Goal: Find specific page/section: Find specific page/section

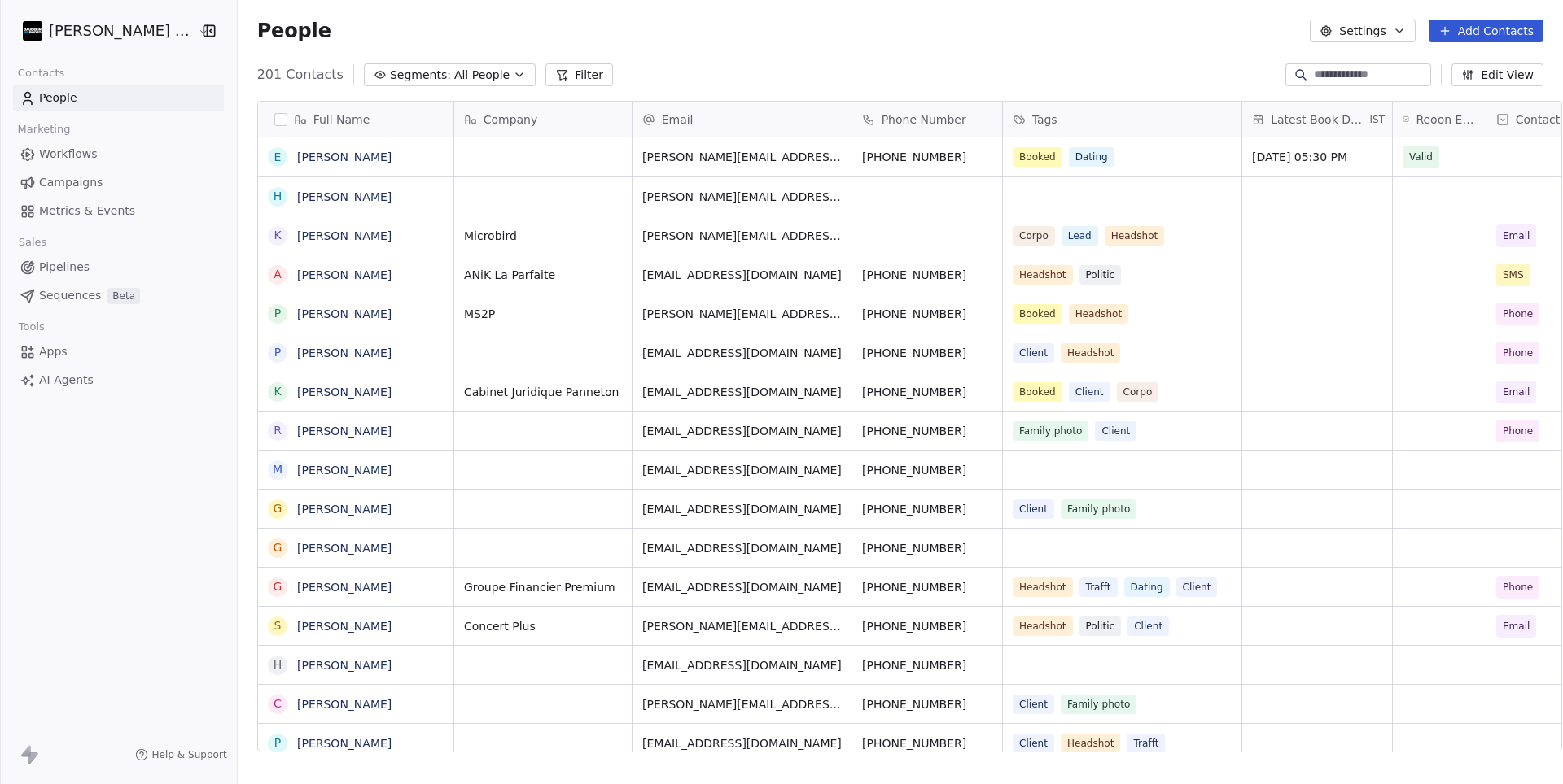
scroll to position [690, 1342]
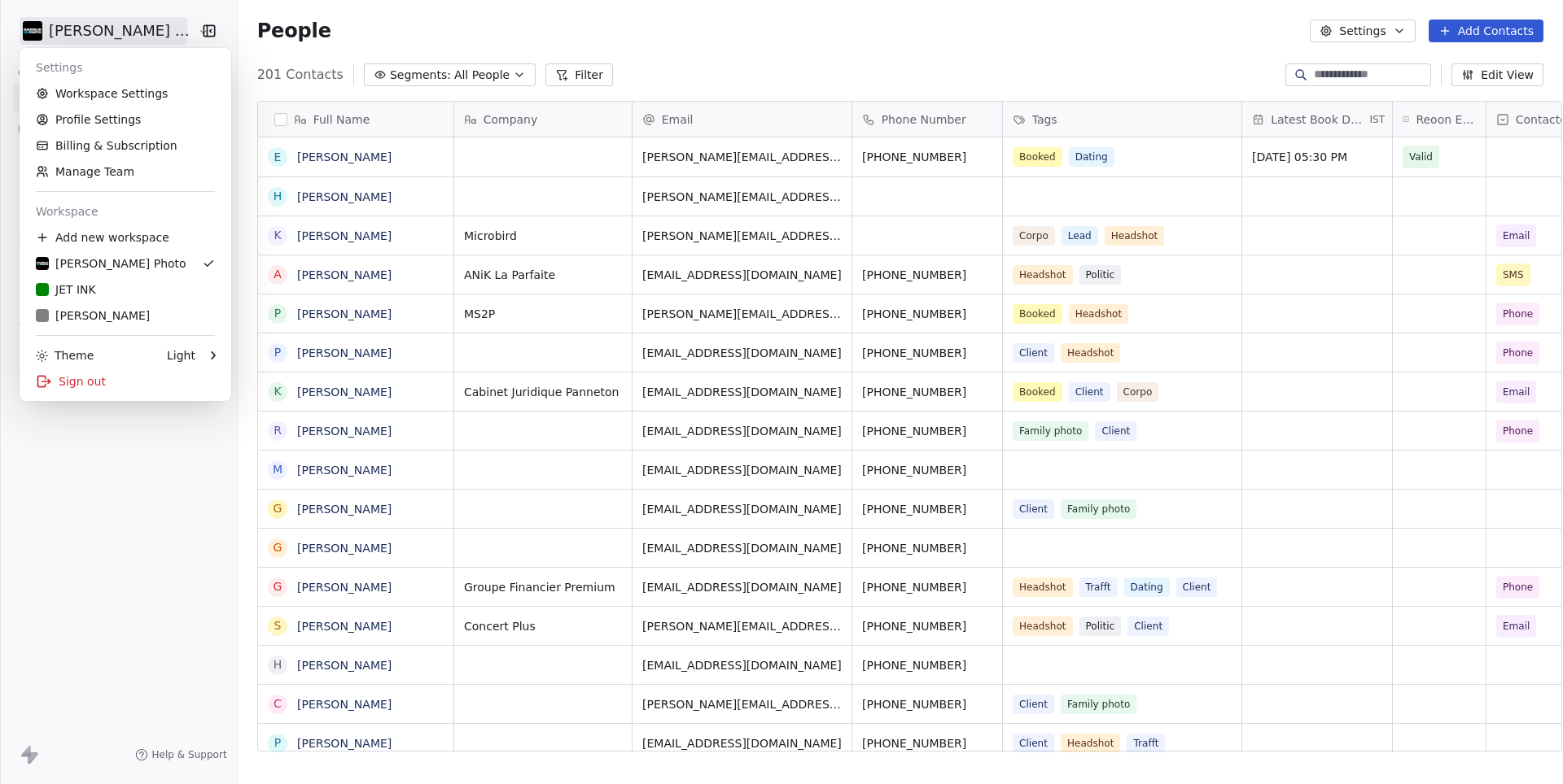
click at [100, 34] on html "[PERSON_NAME] Photo Contacts People Marketing Workflows Campaigns Metrics & Eve…" at bounding box center [782, 392] width 1563 height 784
click at [85, 295] on div "JET INK" at bounding box center [66, 289] width 60 height 16
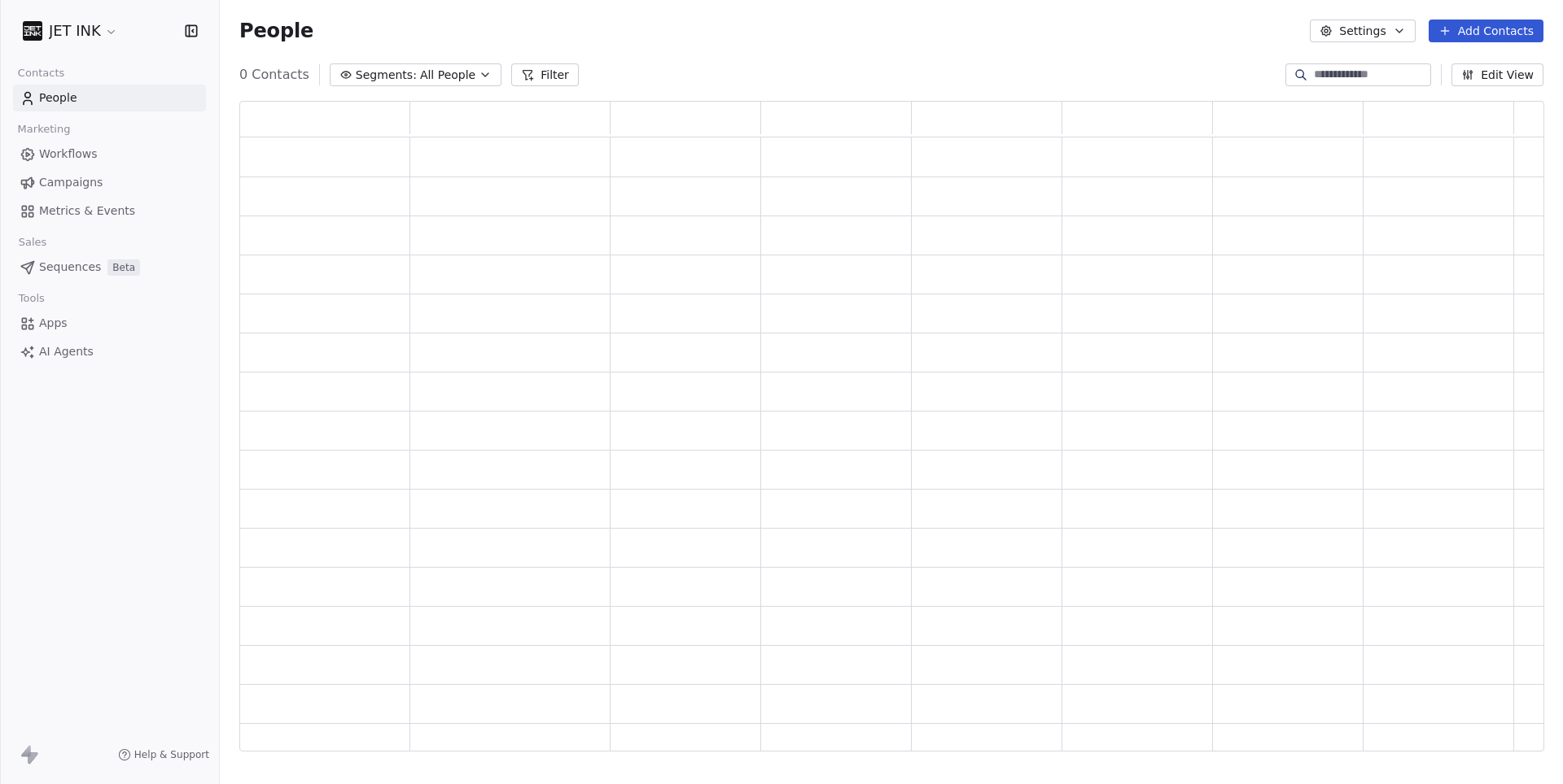
scroll to position [1, 1]
click at [1314, 75] on input at bounding box center [1370, 74] width 114 height 16
paste input "**********"
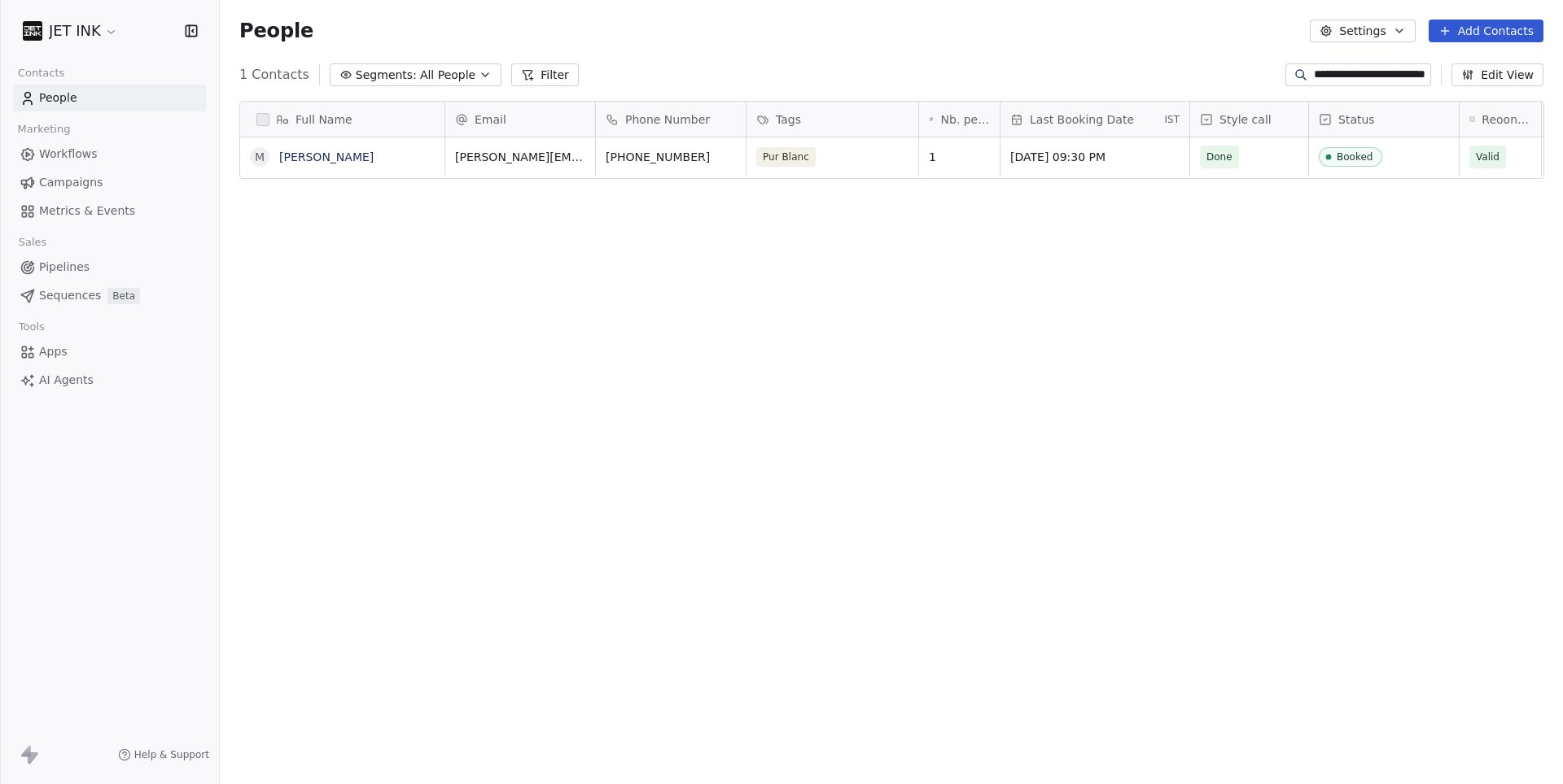
scroll to position [690, 1342]
type input "**********"
click at [317, 161] on link "[PERSON_NAME]" at bounding box center [326, 157] width 95 height 13
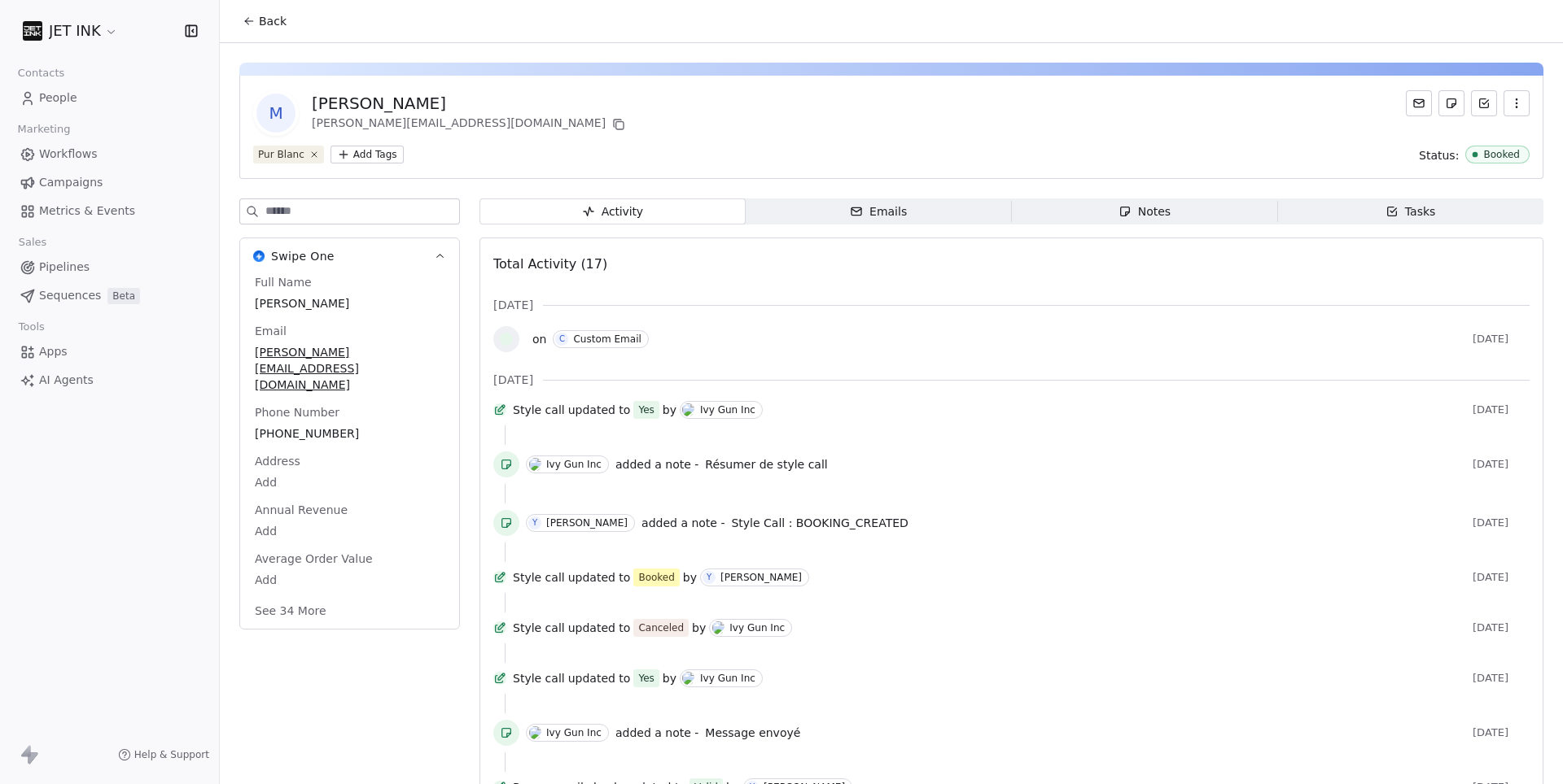
click at [882, 215] on div "Emails" at bounding box center [878, 212] width 57 height 17
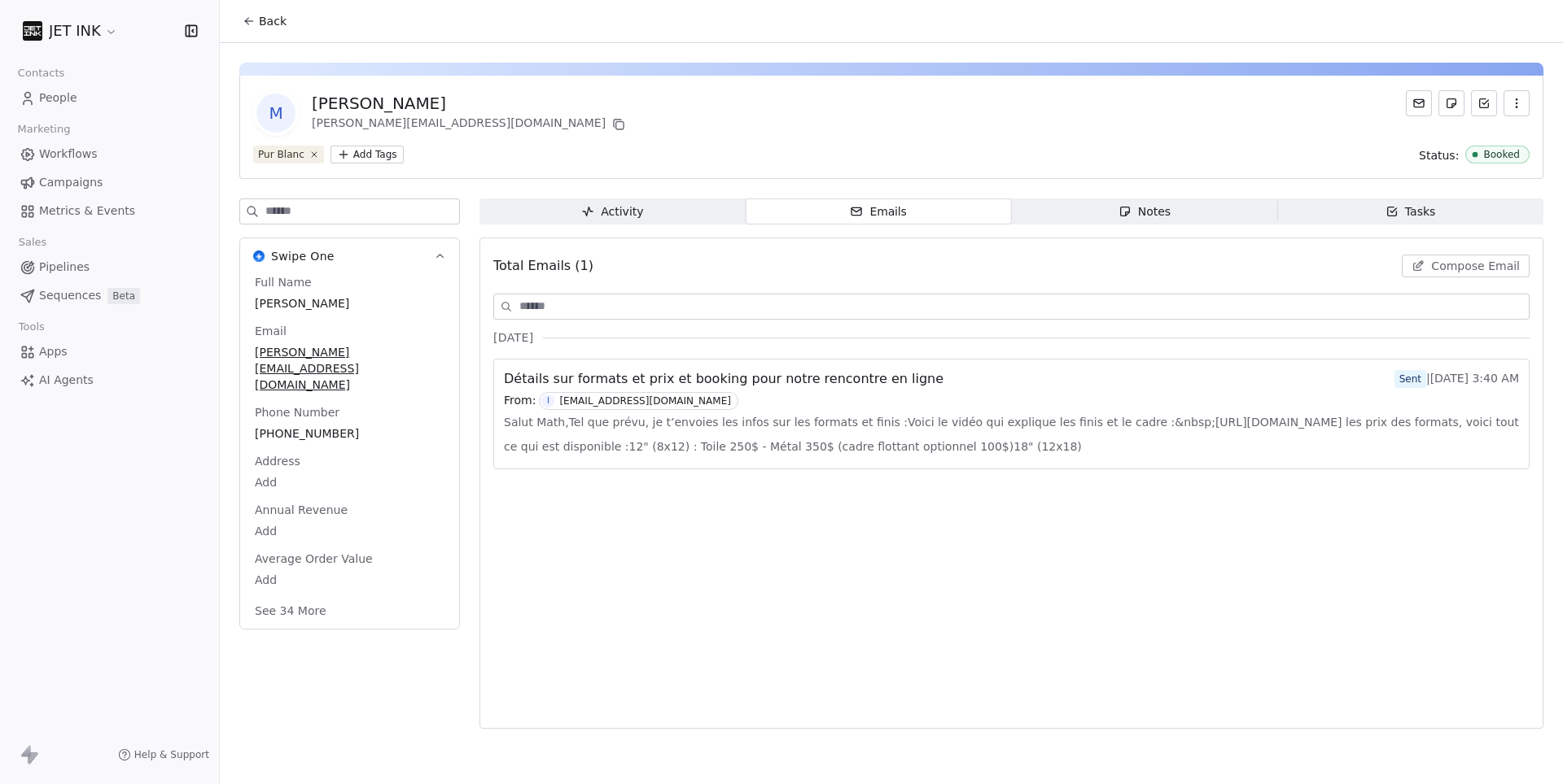
click at [784, 433] on span "Salut Math,Tel que prévu, je t’envoies les infos sur les formats et finis :Voic…" at bounding box center [1011, 435] width 1015 height 49
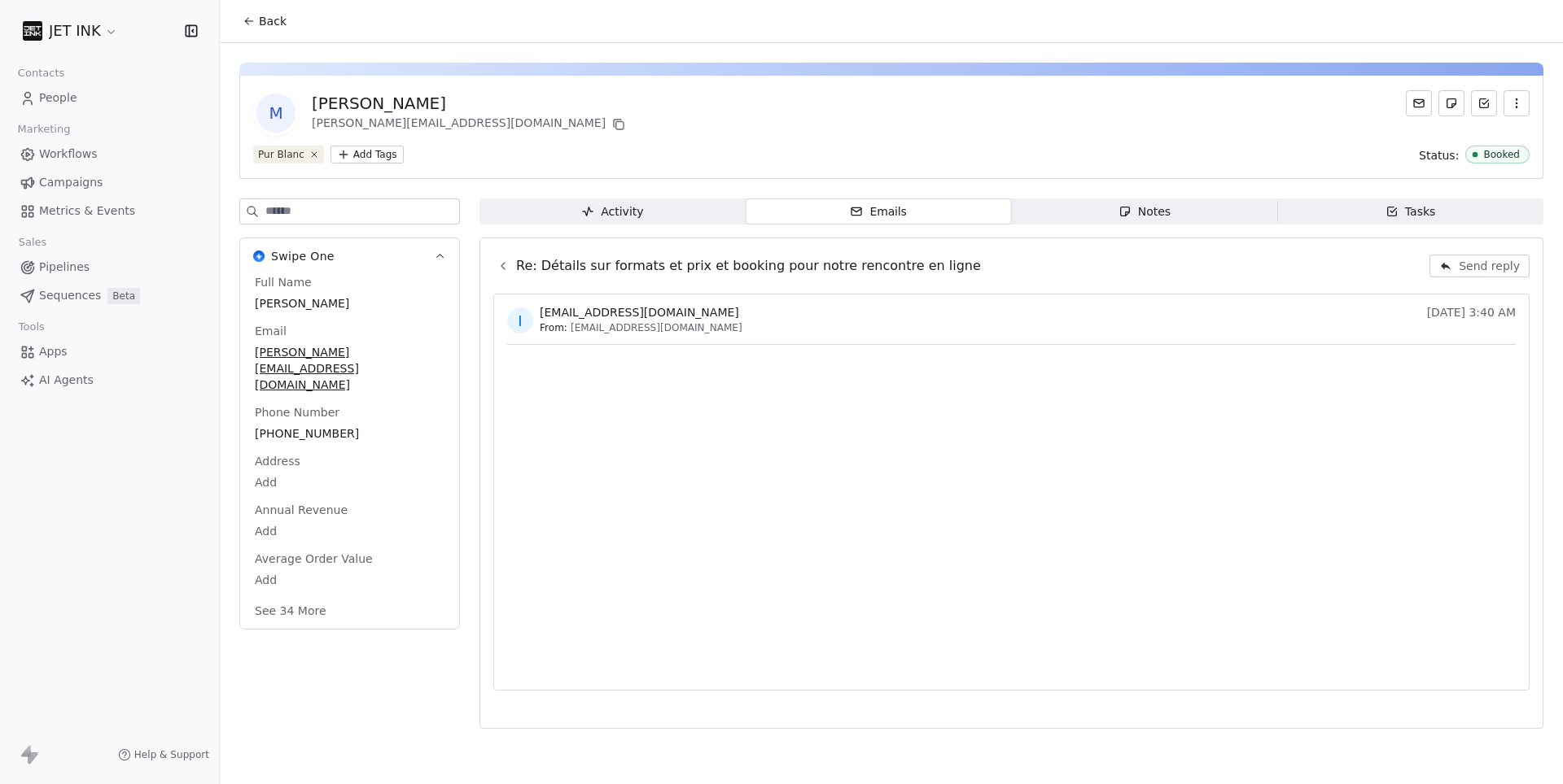
click at [642, 210] on div "Activity" at bounding box center [612, 212] width 62 height 17
